Goal: Task Accomplishment & Management: Use online tool/utility

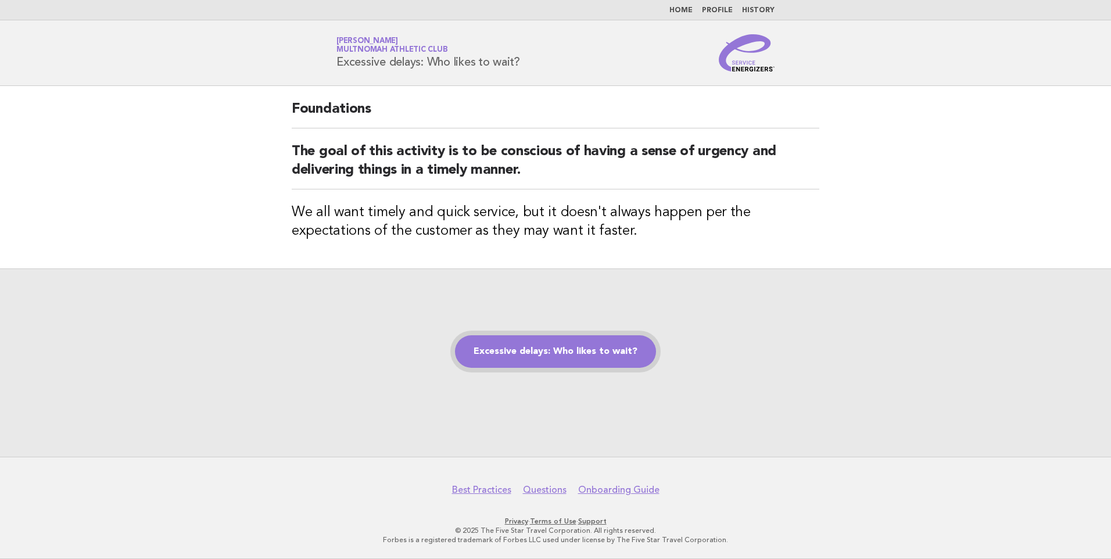
click at [576, 349] on link "Excessive delays: Who likes to wait?" at bounding box center [555, 351] width 201 height 33
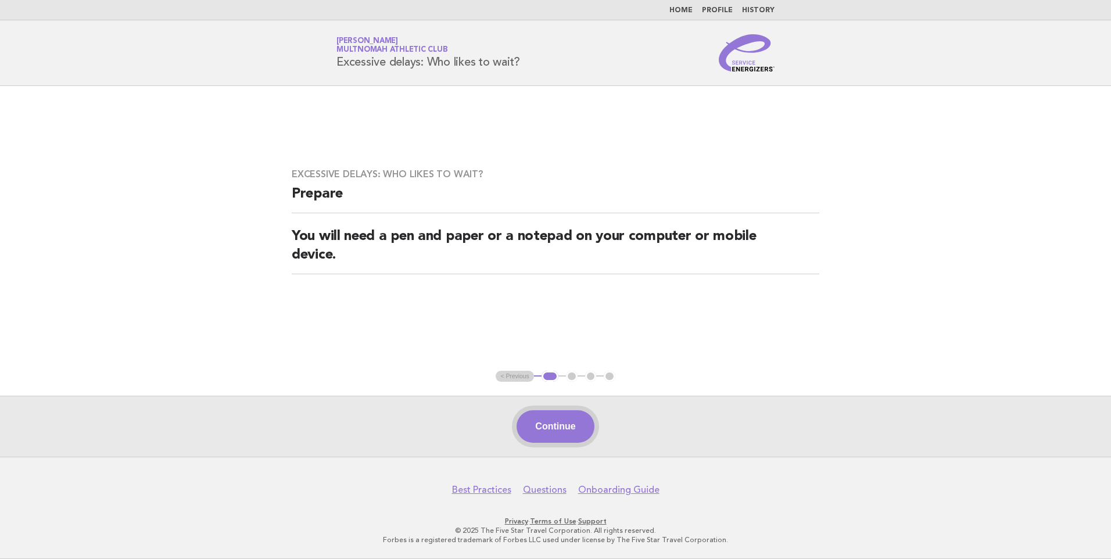
click at [558, 425] on button "Continue" at bounding box center [555, 426] width 77 height 33
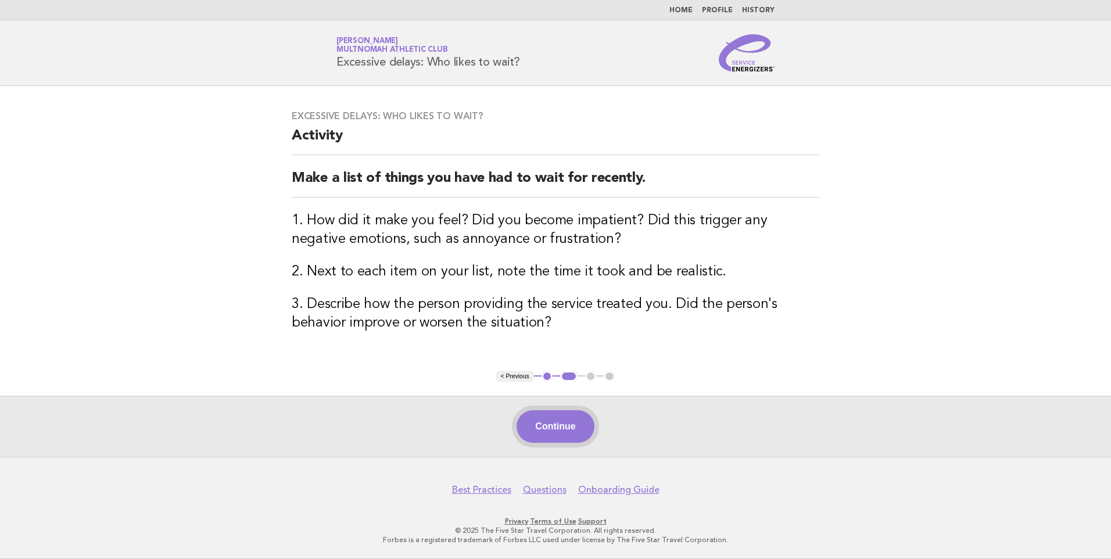
click at [562, 430] on button "Continue" at bounding box center [555, 426] width 77 height 33
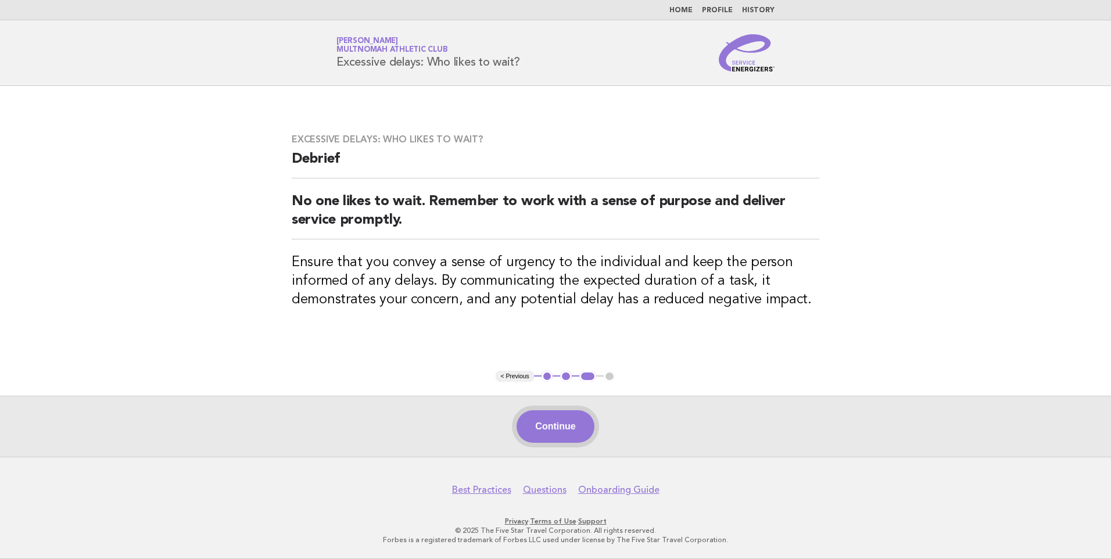
click at [576, 416] on button "Continue" at bounding box center [555, 426] width 77 height 33
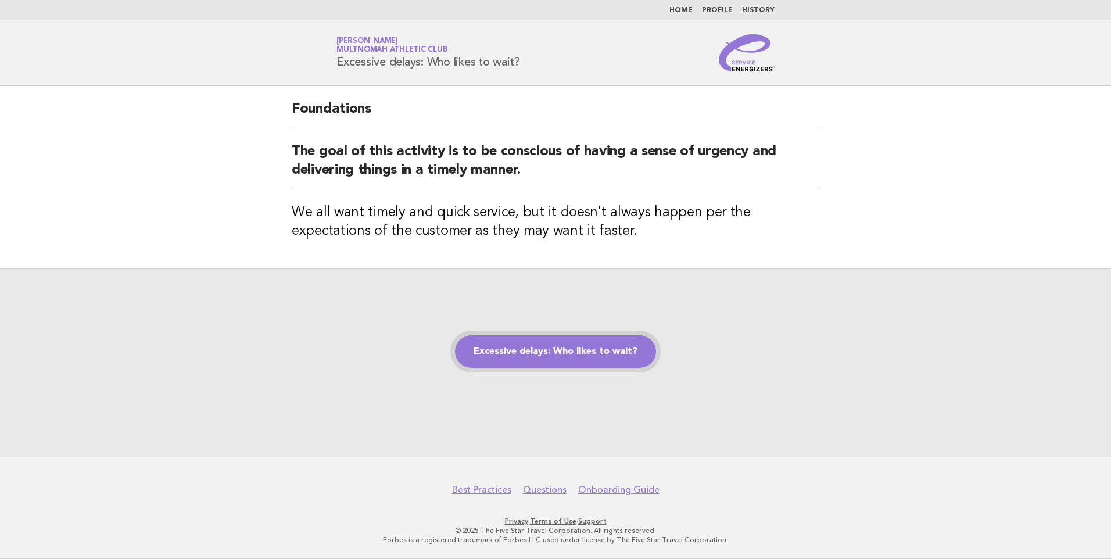
click at [578, 346] on link "Excessive delays: Who likes to wait?" at bounding box center [555, 351] width 201 height 33
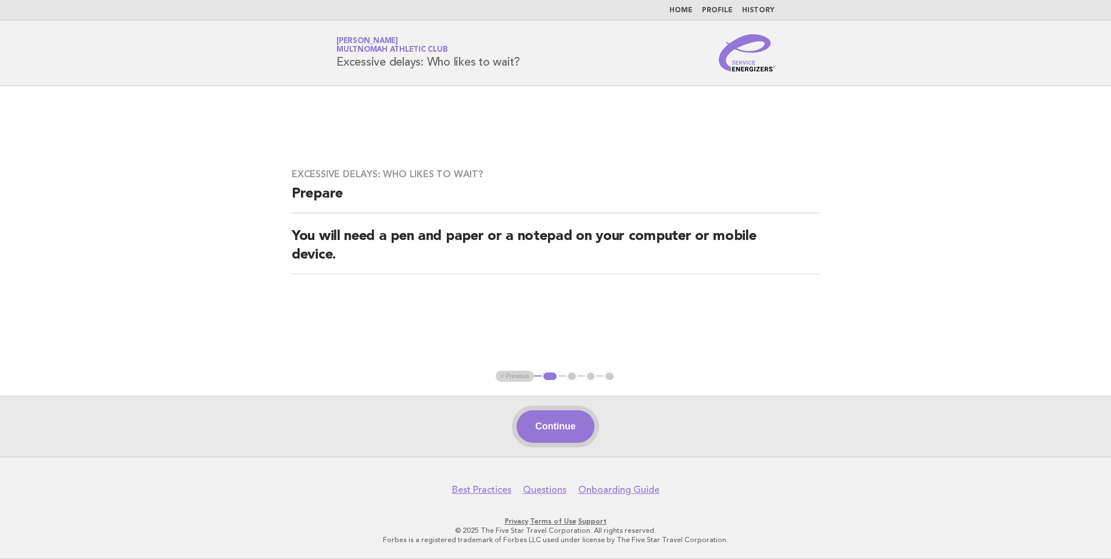
click at [563, 411] on button "Continue" at bounding box center [555, 426] width 77 height 33
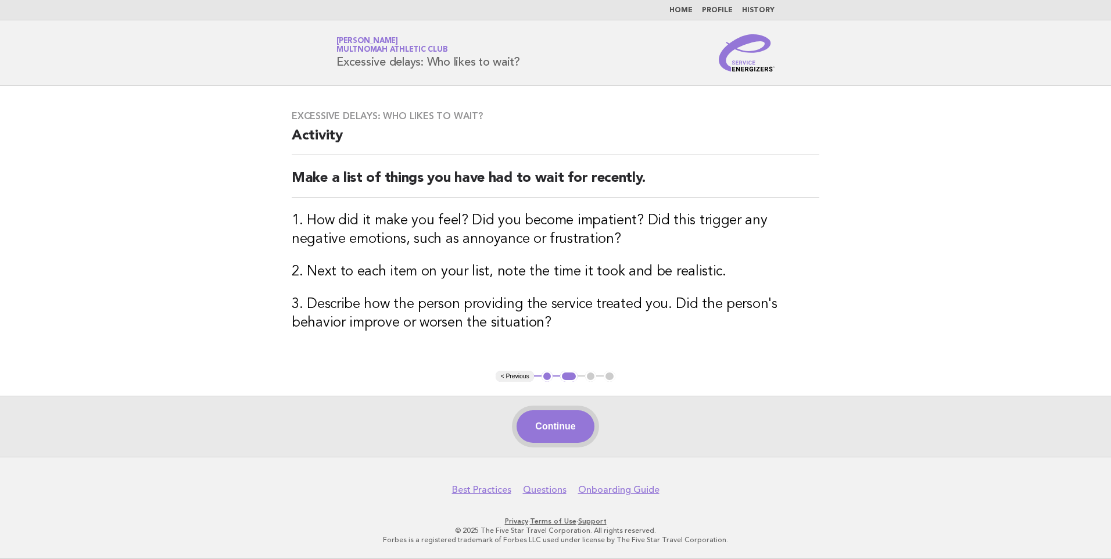
click at [573, 423] on button "Continue" at bounding box center [555, 426] width 77 height 33
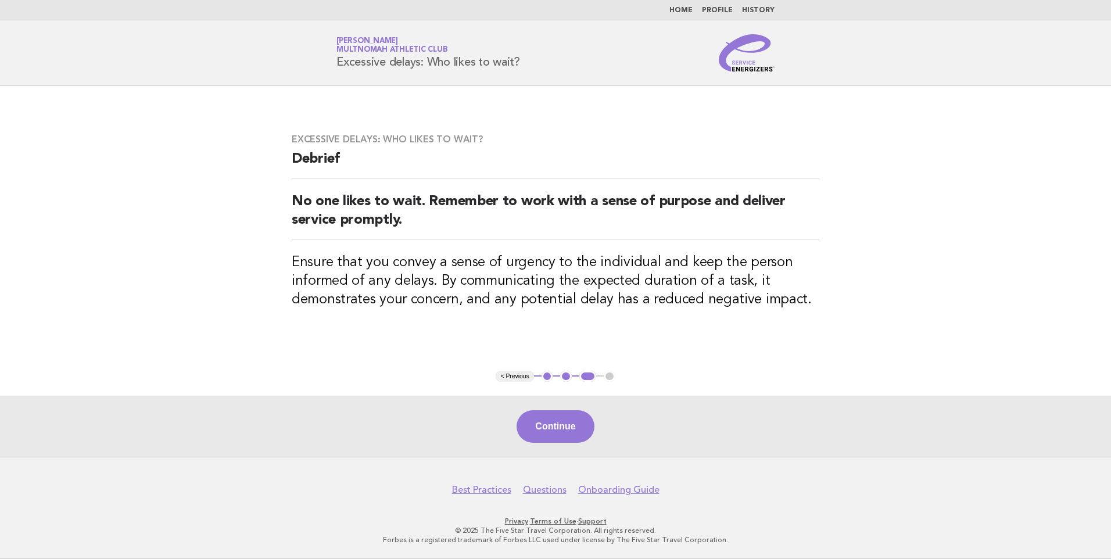
click at [573, 428] on button "Continue" at bounding box center [555, 426] width 77 height 33
